Goal: Task Accomplishment & Management: Manage account settings

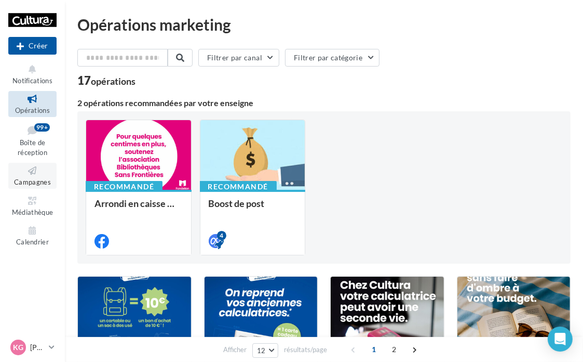
click at [42, 180] on span "Campagnes" at bounding box center [32, 182] width 37 height 8
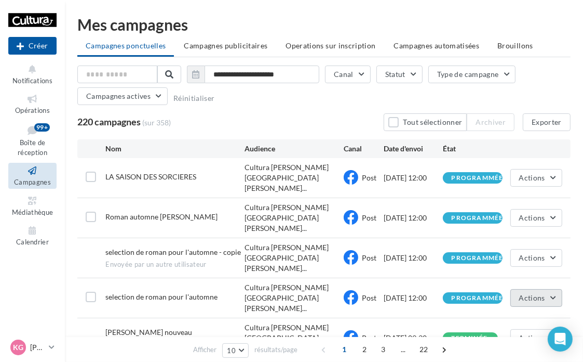
click at [538, 293] on span "Actions" at bounding box center [533, 297] width 26 height 9
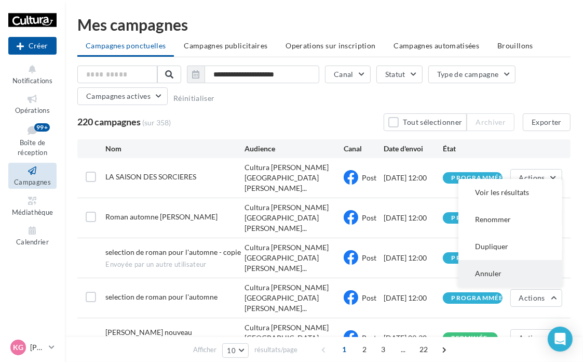
click at [524, 260] on button "Annuler" at bounding box center [511, 273] width 104 height 27
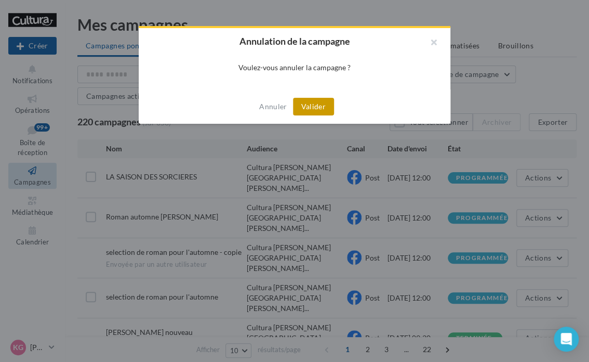
click at [327, 113] on button "Valider" at bounding box center [313, 107] width 41 height 18
